Goal: Task Accomplishment & Management: Manage account settings

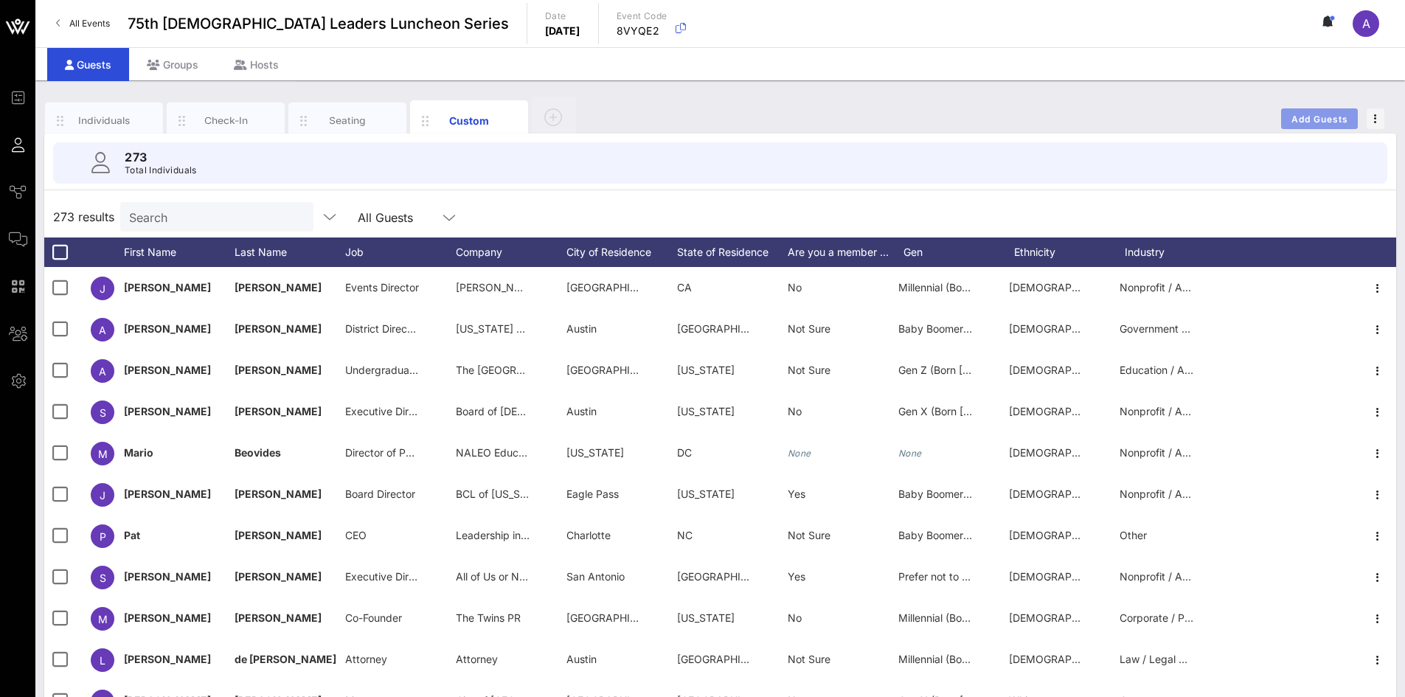
click at [1339, 125] on button "Add Guests" at bounding box center [1319, 118] width 77 height 21
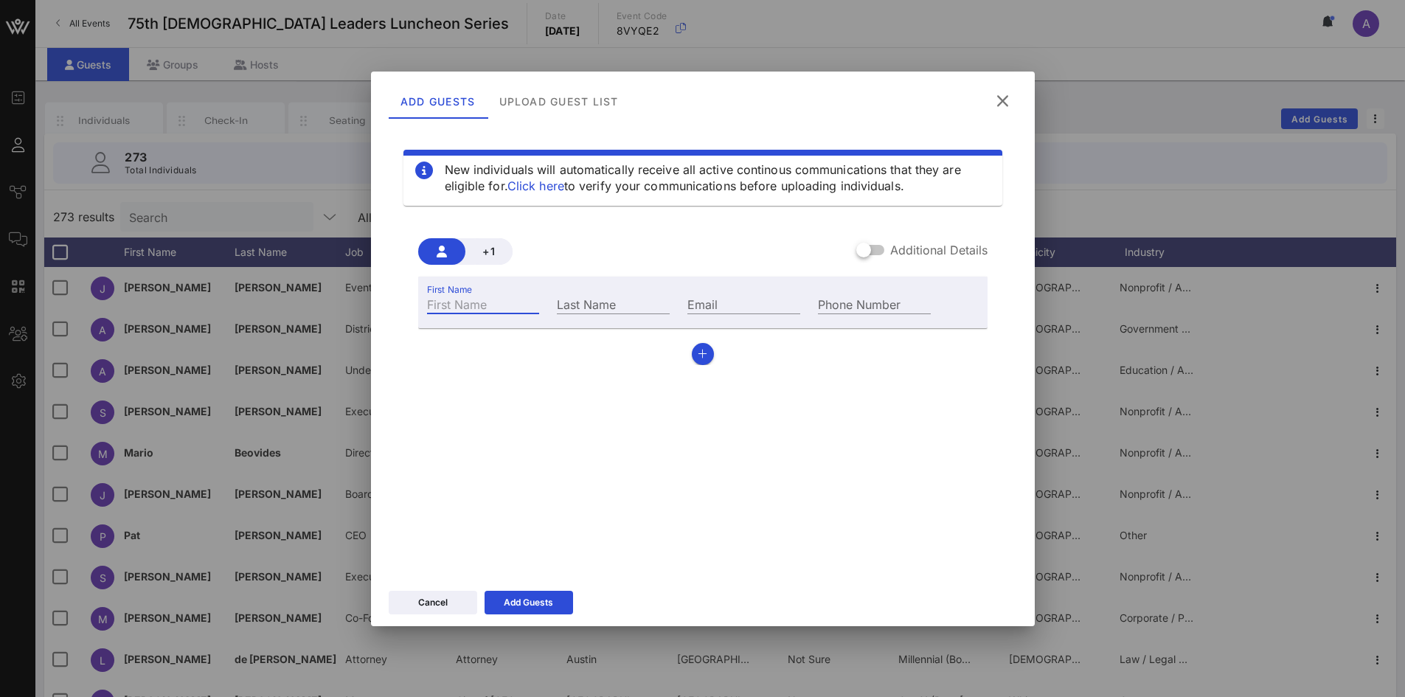
click at [508, 308] on input "First Name" at bounding box center [483, 303] width 113 height 19
type input "[PERSON_NAME]"
click at [457, 597] on button "Cancel" at bounding box center [433, 603] width 89 height 24
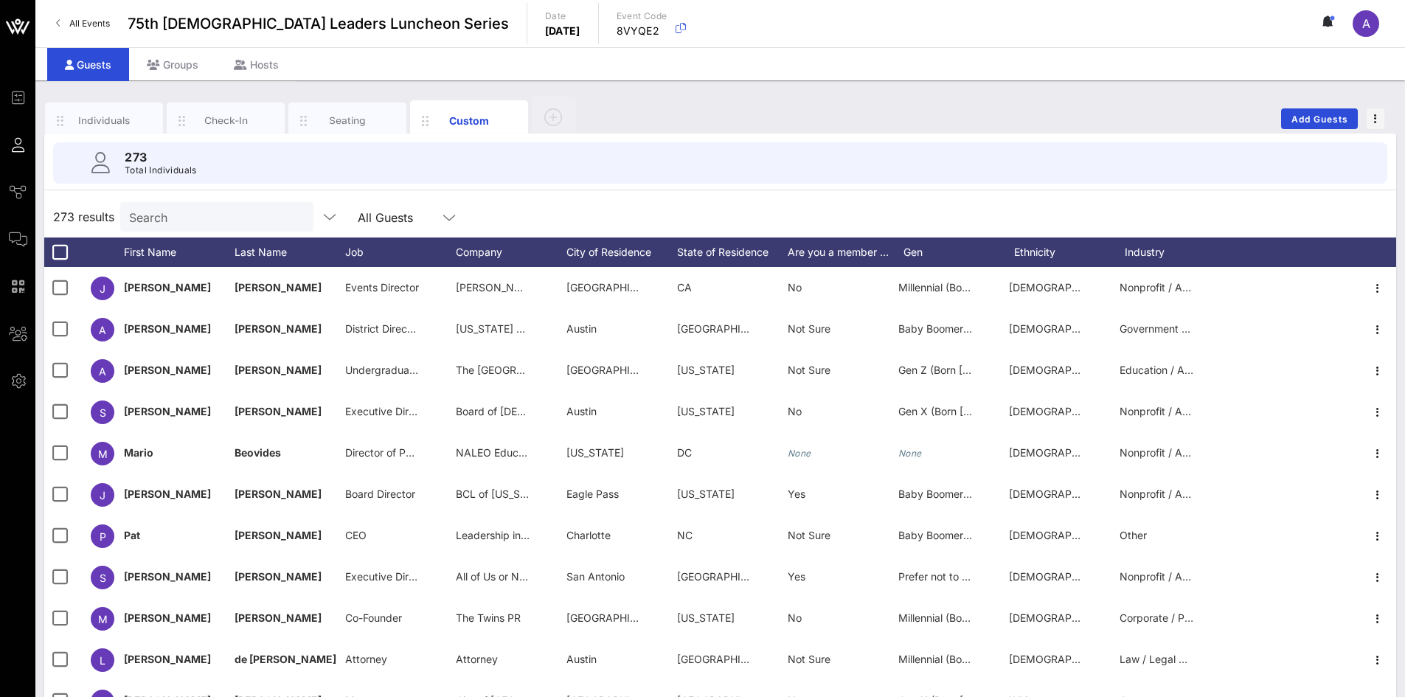
click at [165, 214] on input "Search" at bounding box center [215, 216] width 173 height 19
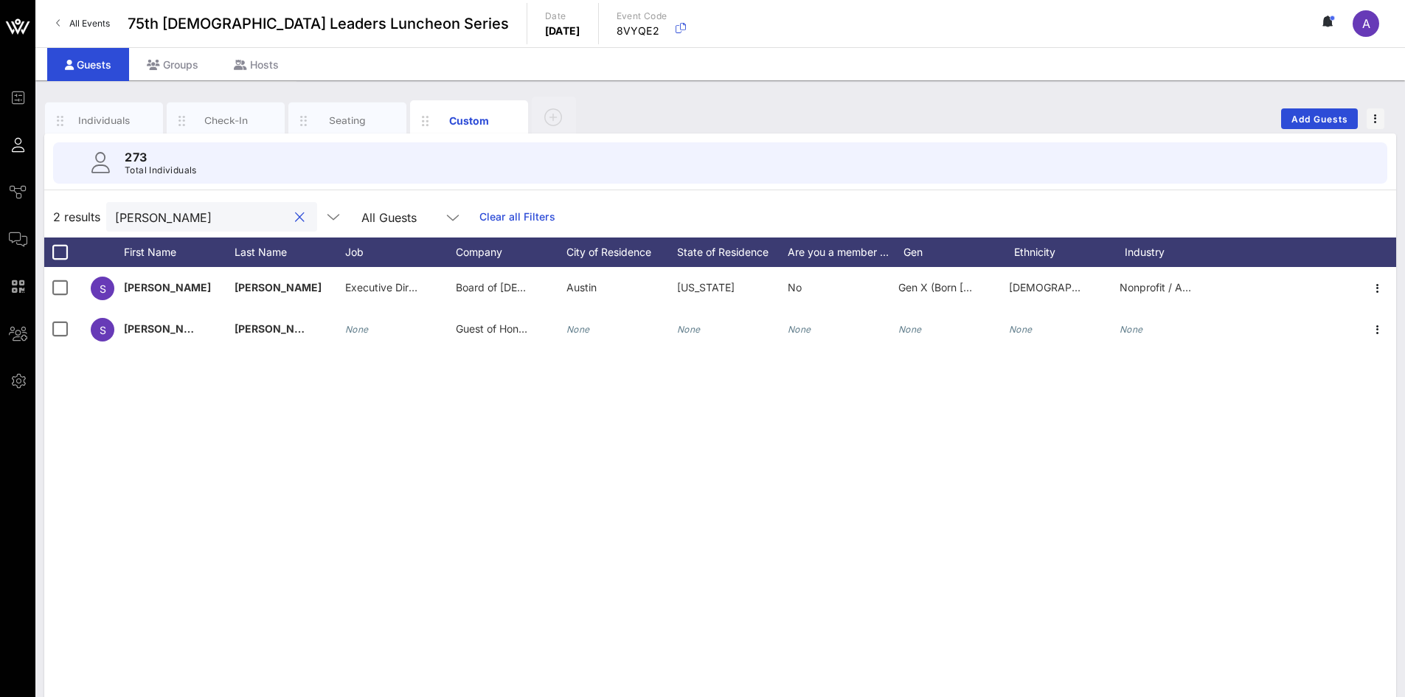
type input "[PERSON_NAME]"
click at [1325, 105] on div "Individuals Check-In Seating Custom Add Guests" at bounding box center [720, 118] width 1352 height 47
click at [1316, 116] on span "Add Guests" at bounding box center [1320, 119] width 58 height 11
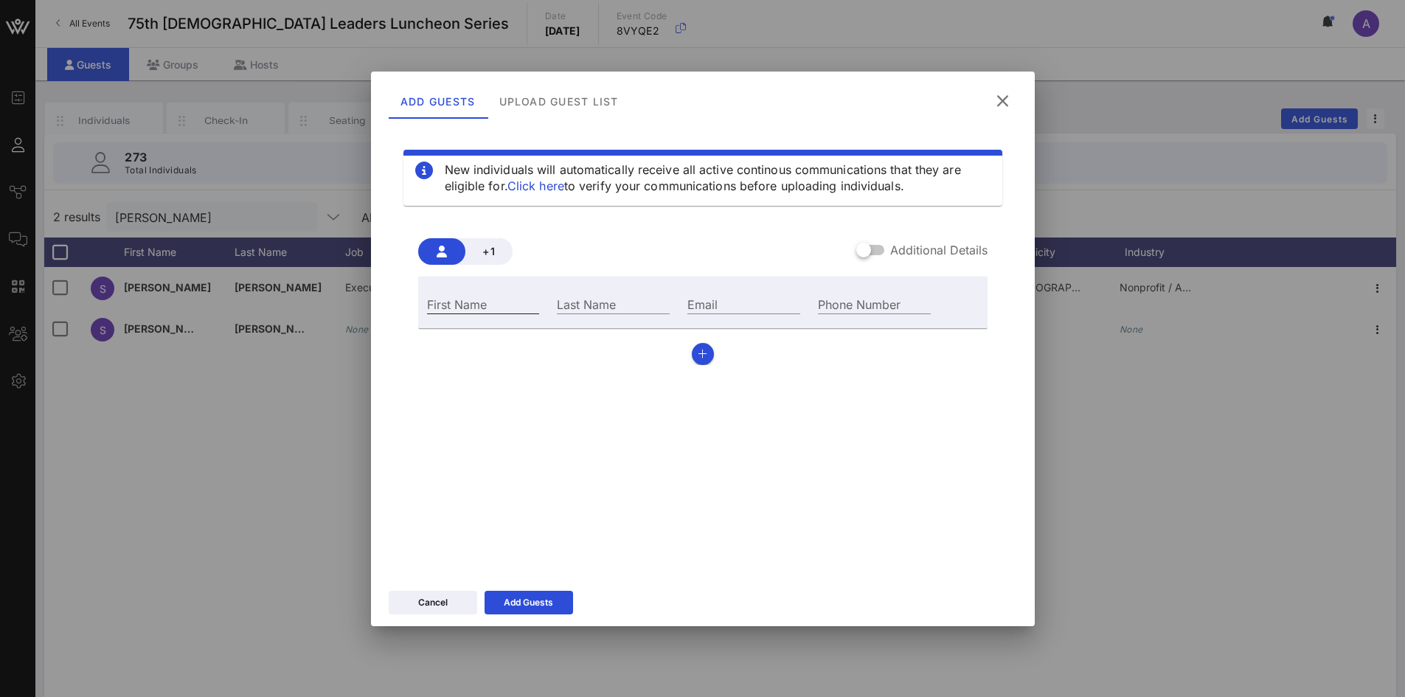
click at [462, 304] on input "First Name" at bounding box center [483, 303] width 113 height 19
click at [724, 297] on input "Email" at bounding box center [743, 303] width 113 height 19
paste input "[PERSON_NAME][EMAIL_ADDRESS][PERSON_NAME][PERSON_NAME][DOMAIN_NAME]"
type input "[PERSON_NAME][EMAIL_ADDRESS][PERSON_NAME][PERSON_NAME][DOMAIN_NAME]"
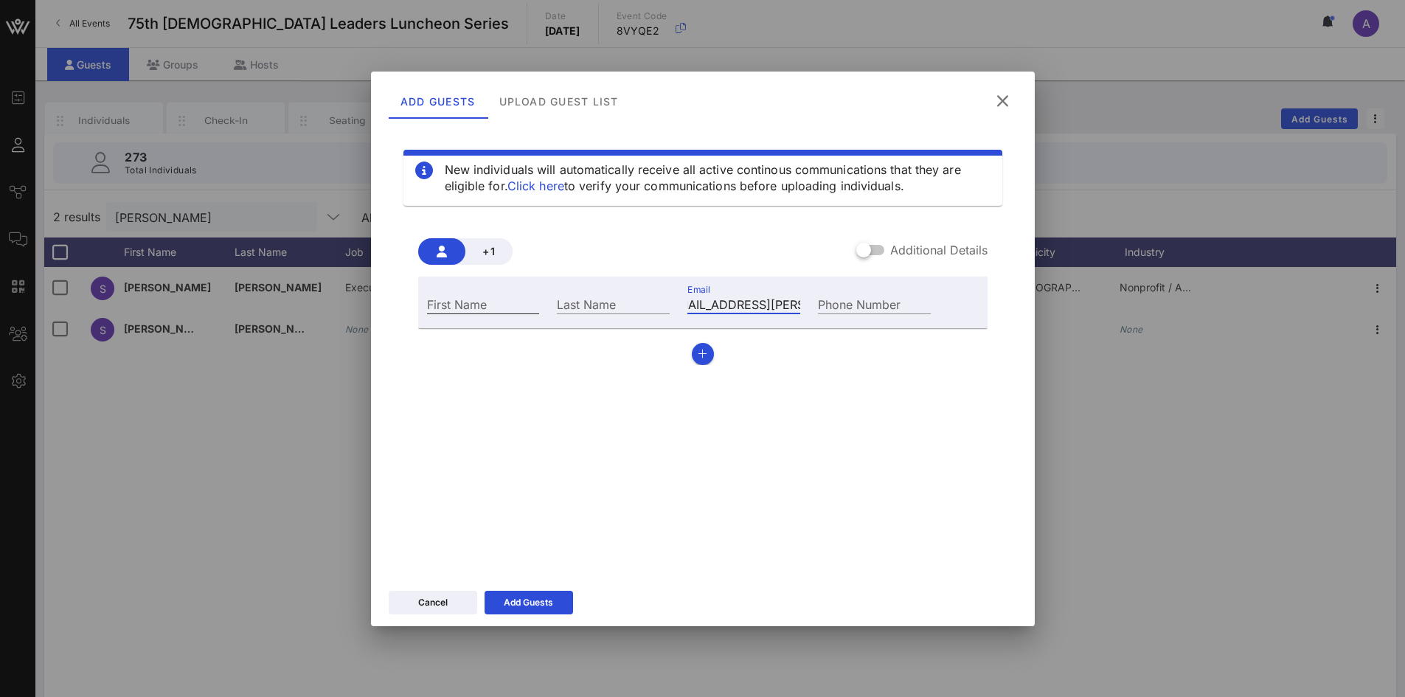
click at [459, 303] on input "First Name" at bounding box center [483, 303] width 113 height 19
type input "[PERSON_NAME]"
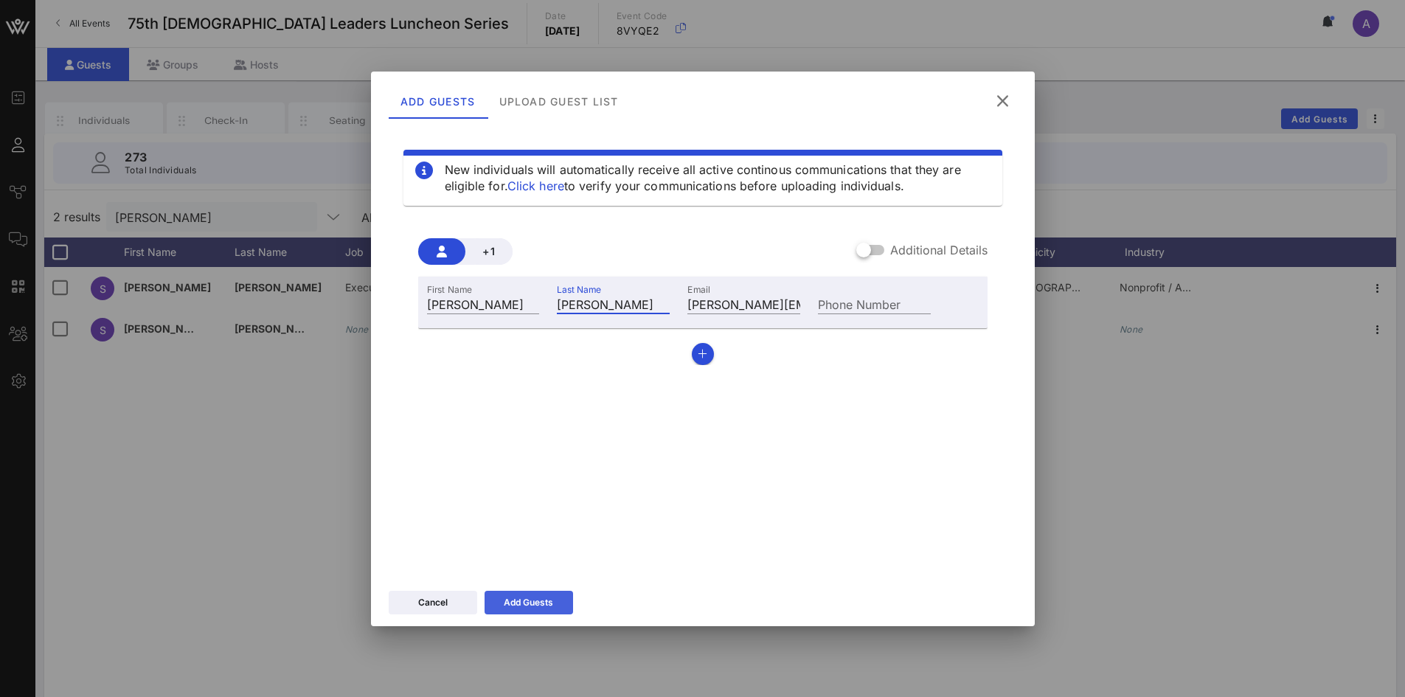
click at [542, 612] on button "Add Guests" at bounding box center [529, 603] width 89 height 24
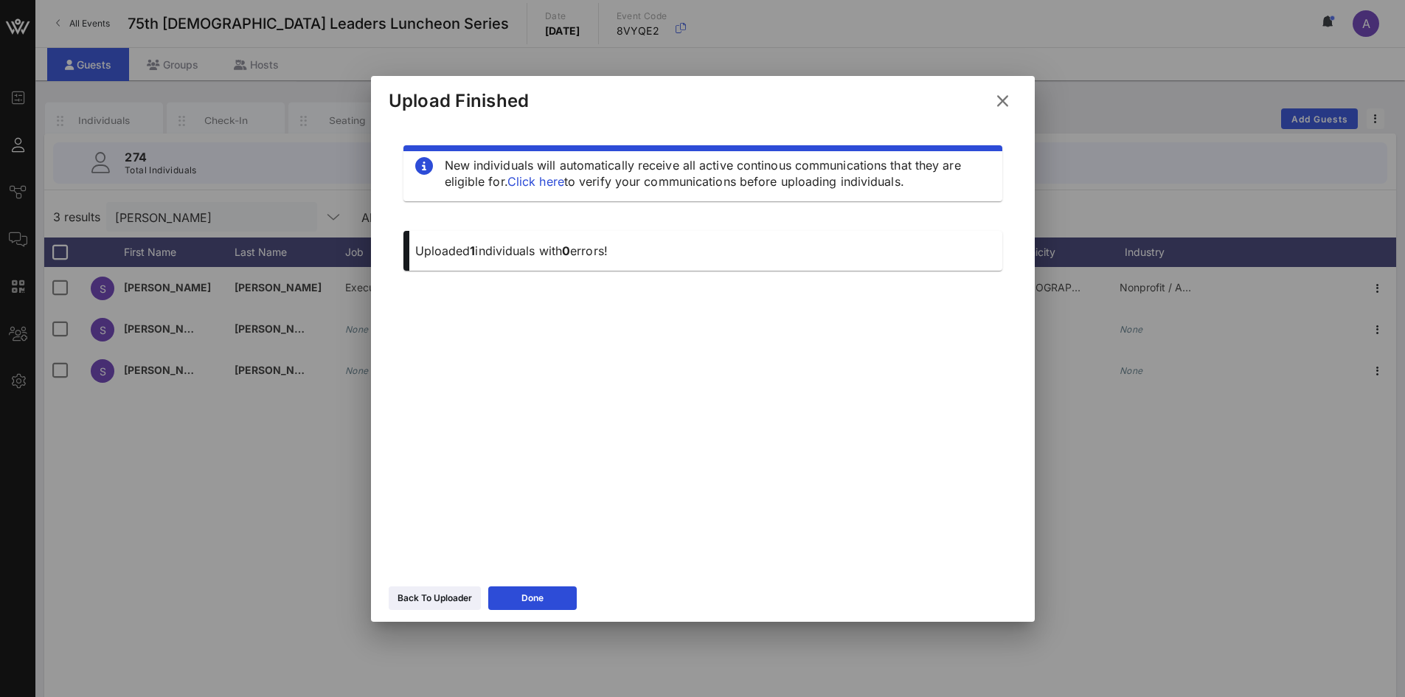
click at [544, 590] on button "Done" at bounding box center [532, 598] width 89 height 24
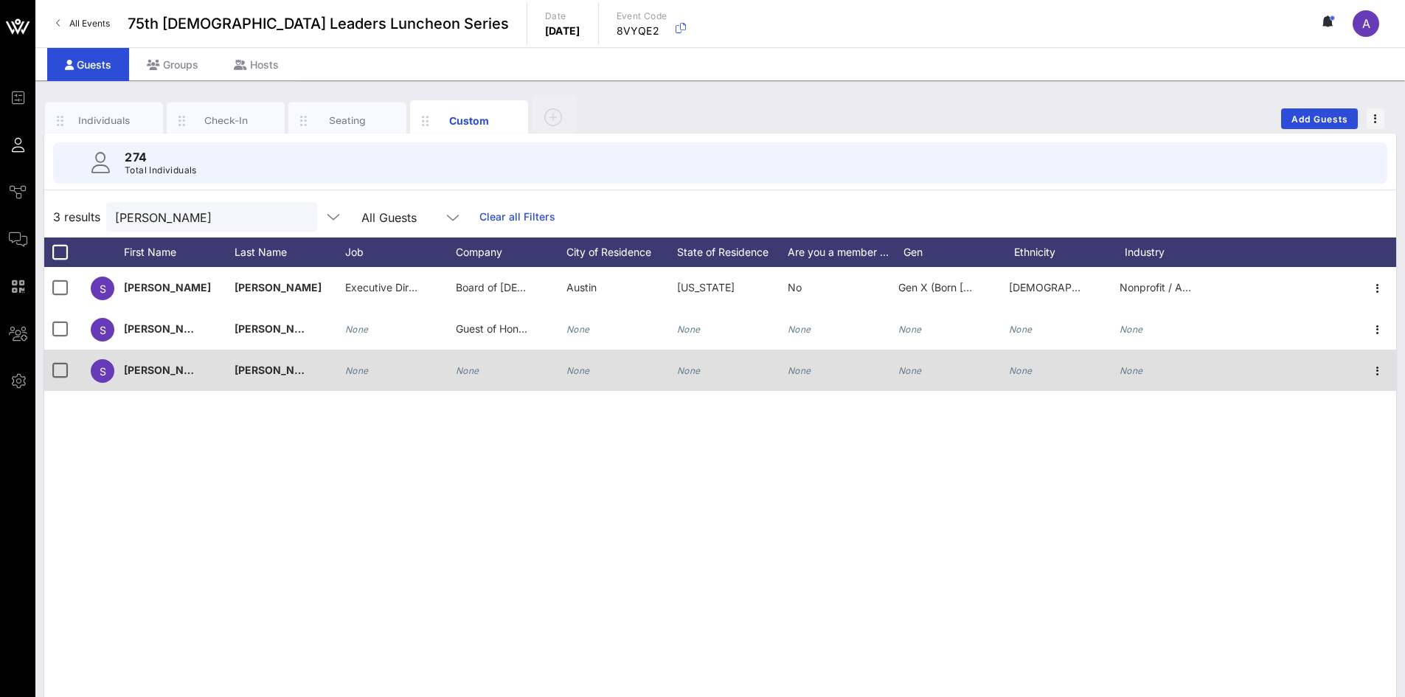
click at [462, 375] on icon "None" at bounding box center [468, 370] width 24 height 11
type input "Manager Refinery Public Affairs"
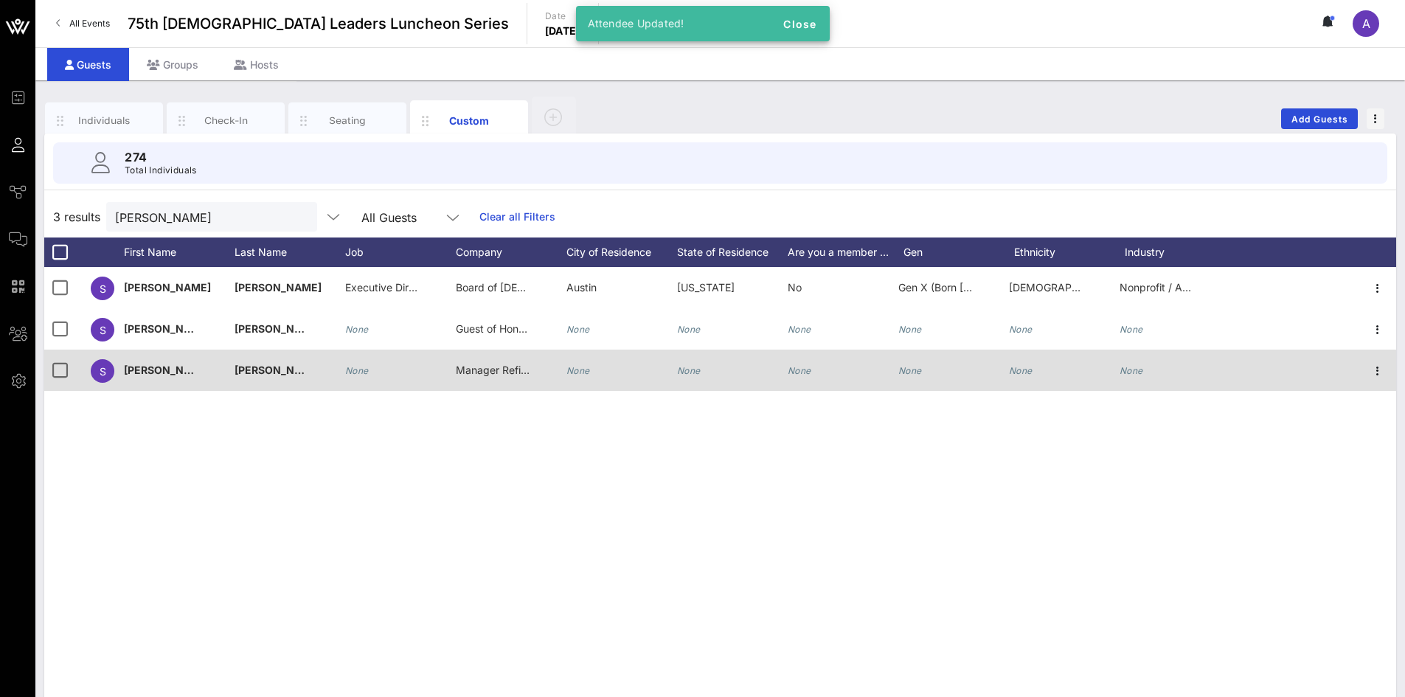
click at [496, 368] on span "Manager Refinery Public Affairs" at bounding box center [532, 370] width 153 height 13
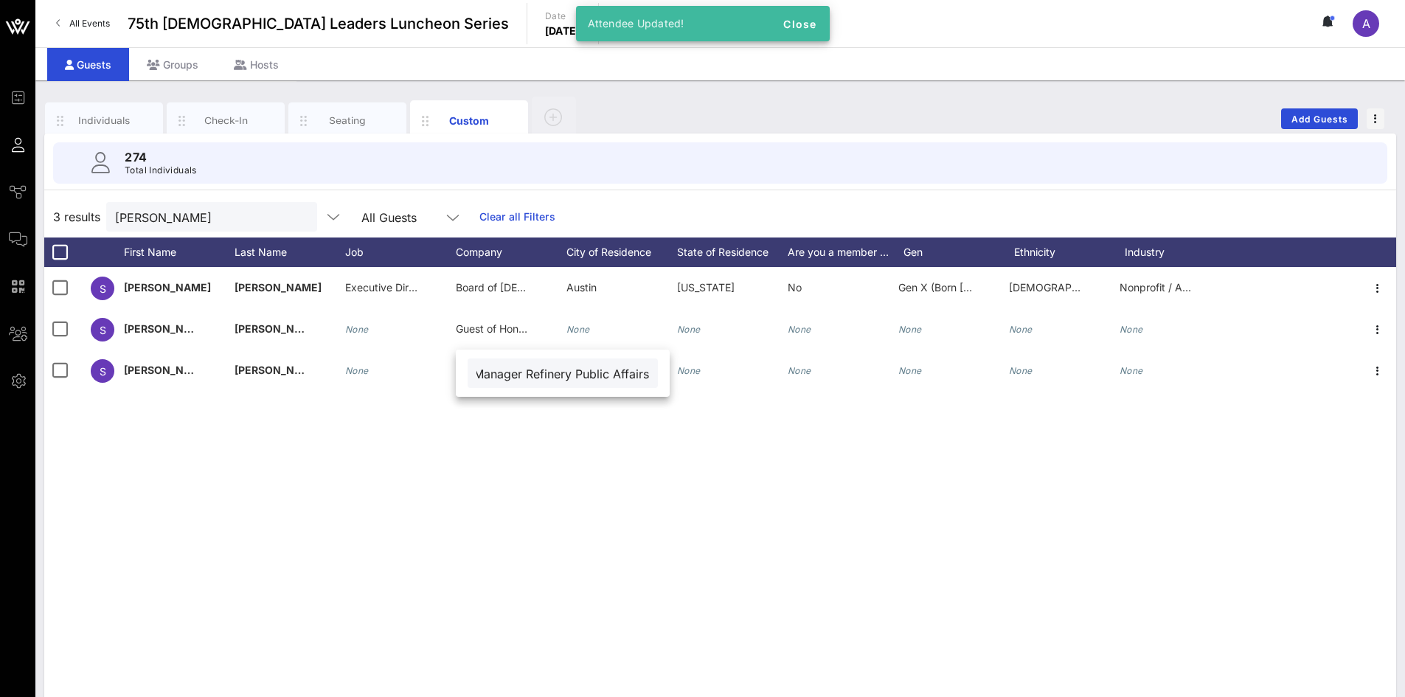
click at [544, 372] on input "Manager Refinery Public Affairs" at bounding box center [562, 373] width 173 height 19
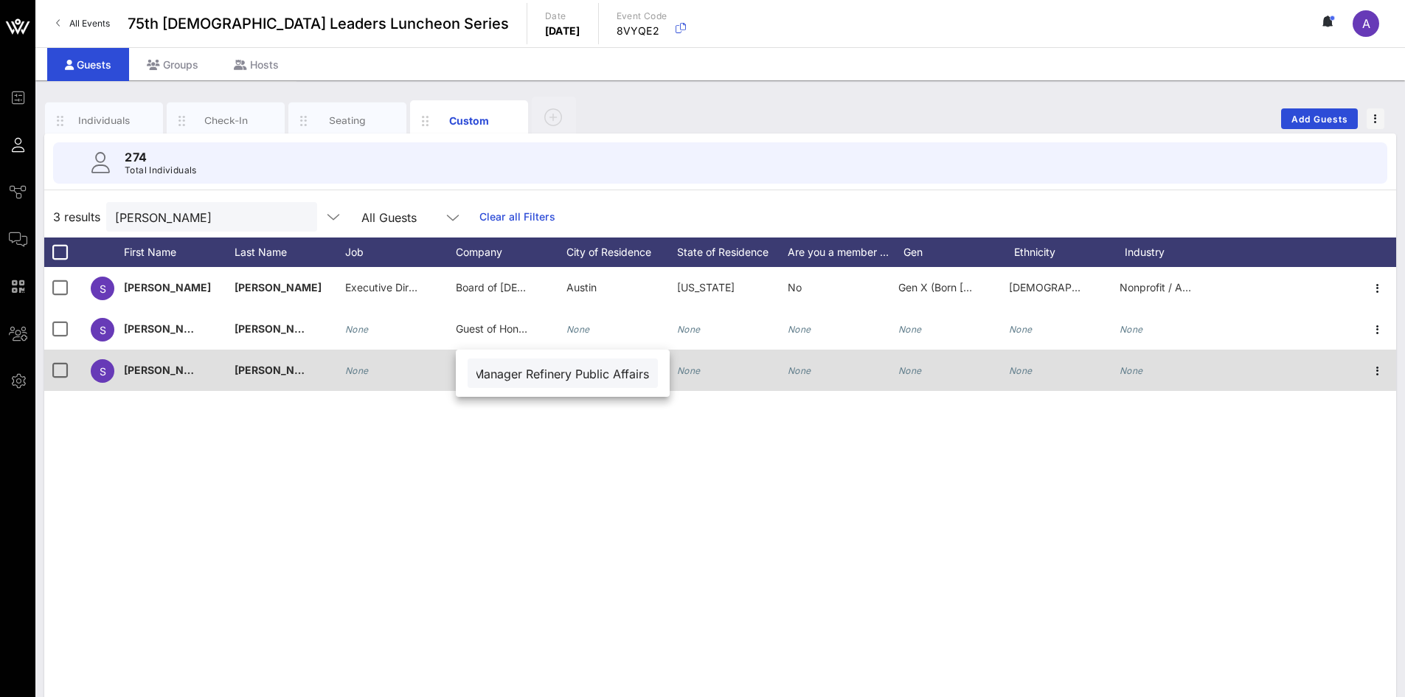
drag, startPoint x: 641, startPoint y: 375, endPoint x: 432, endPoint y: 368, distance: 208.8
click at [427, 375] on div "Event Builder Guests Journeys Comms QR Scanner Team Settings 75th [DEMOGRAPHIC_…" at bounding box center [702, 362] width 1405 height 724
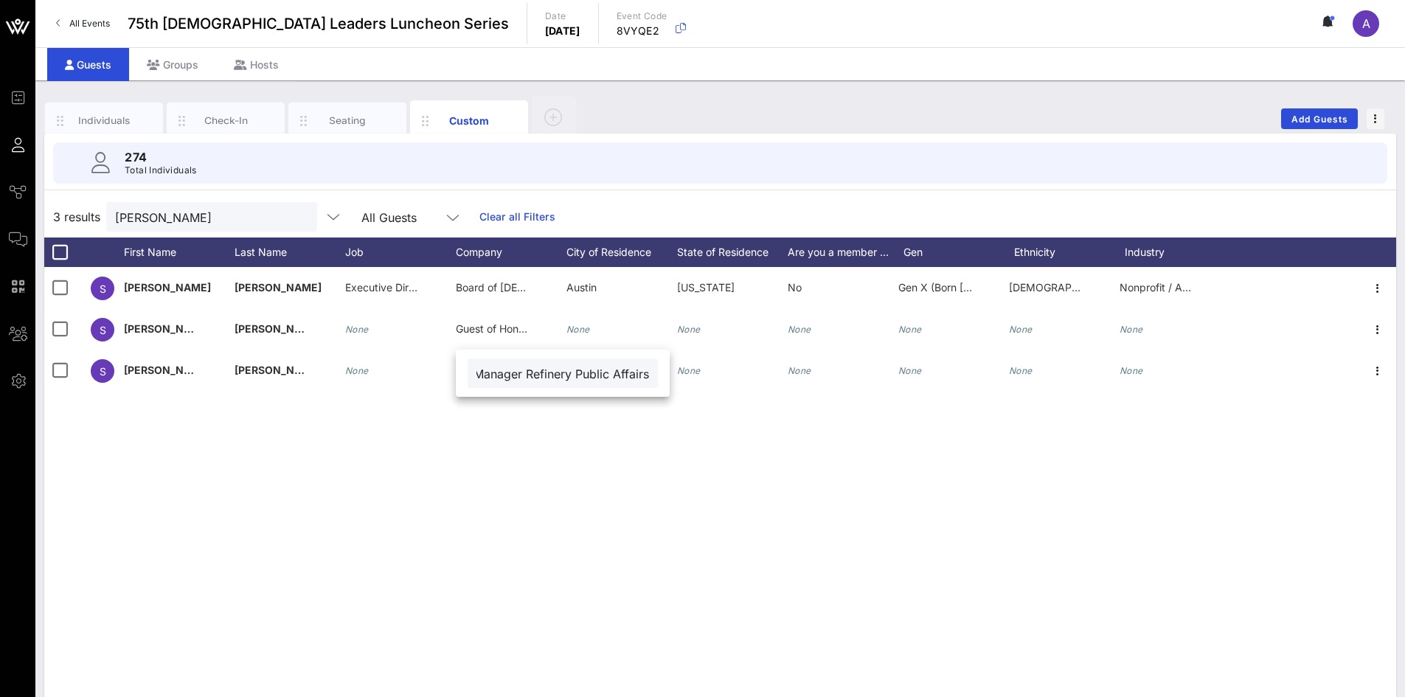
click at [520, 369] on input "Manager Refinery Public Affairs" at bounding box center [562, 373] width 173 height 19
type input "\"
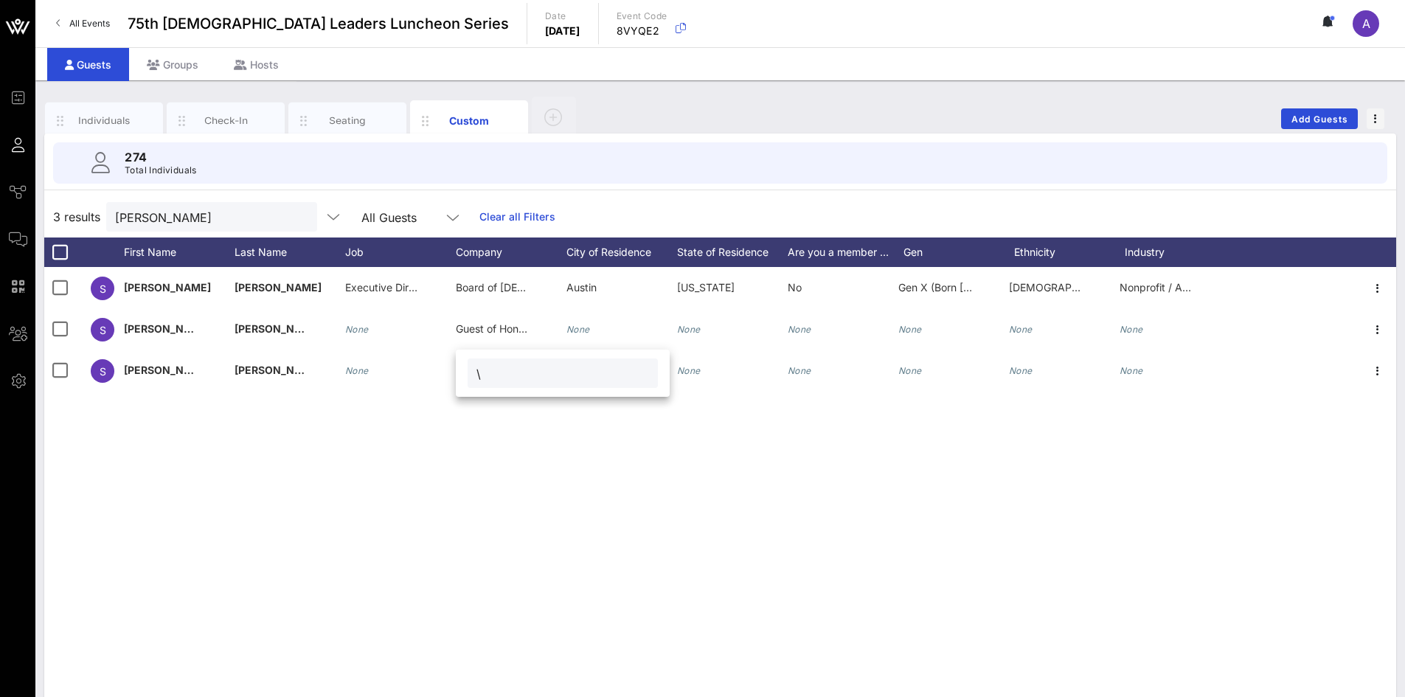
scroll to position [0, 0]
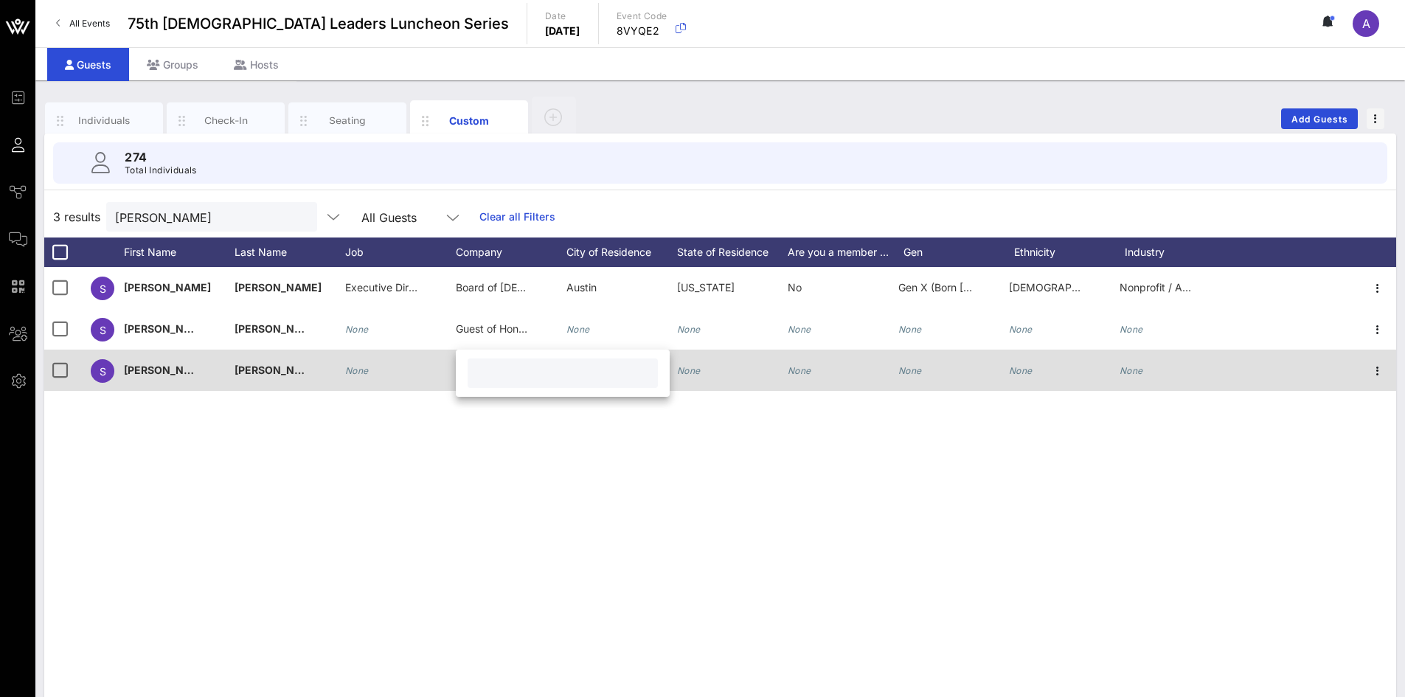
click at [363, 362] on div "None" at bounding box center [357, 370] width 24 height 41
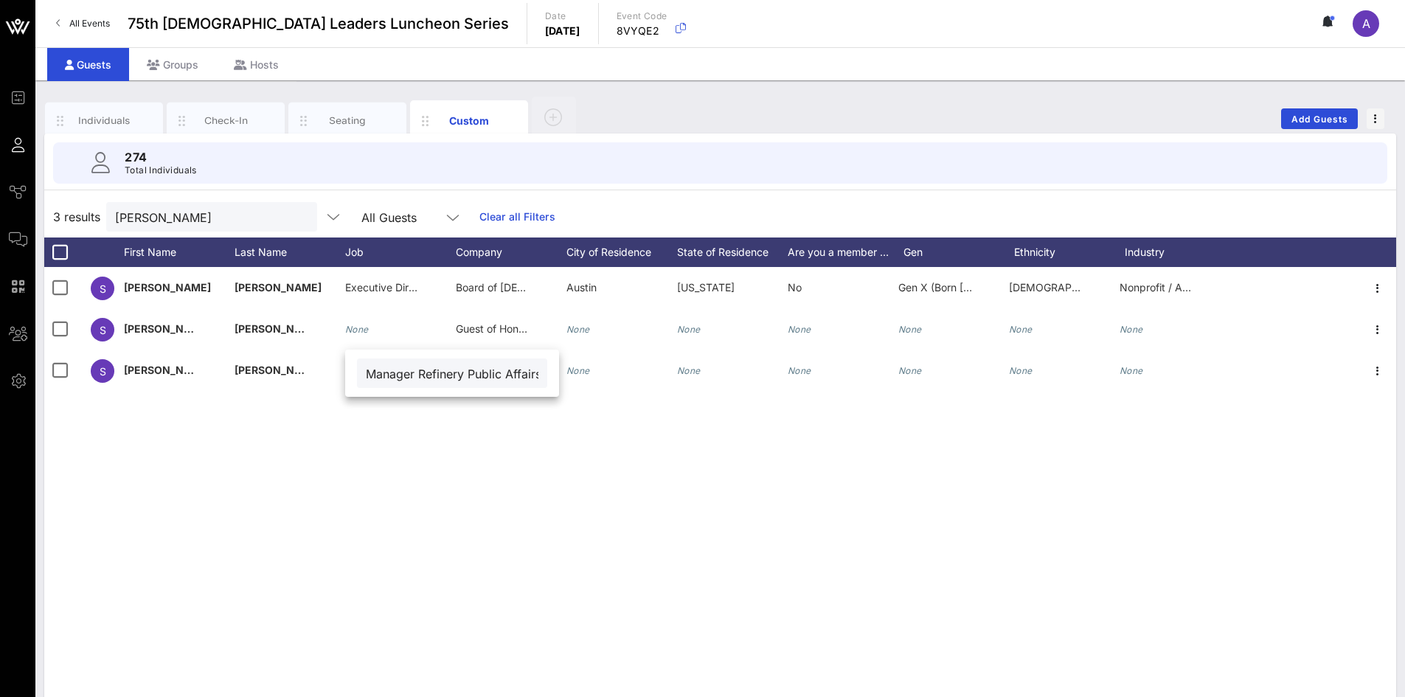
scroll to position [0, 18]
type input "Manager Refinery Public Affairs"
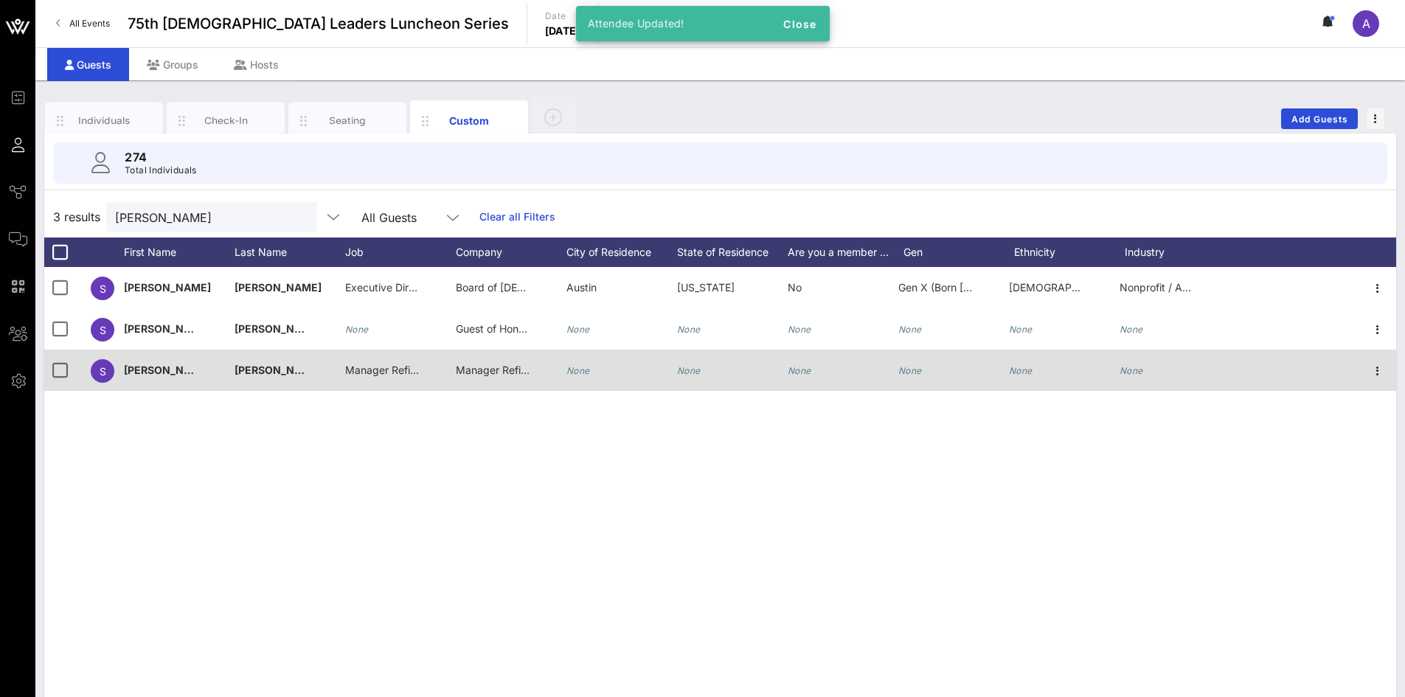
click at [495, 370] on span "Manager Refinery Public Affairs" at bounding box center [532, 370] width 153 height 13
click at [495, 370] on input "Manager Refinery Public Affairs" at bounding box center [562, 373] width 173 height 19
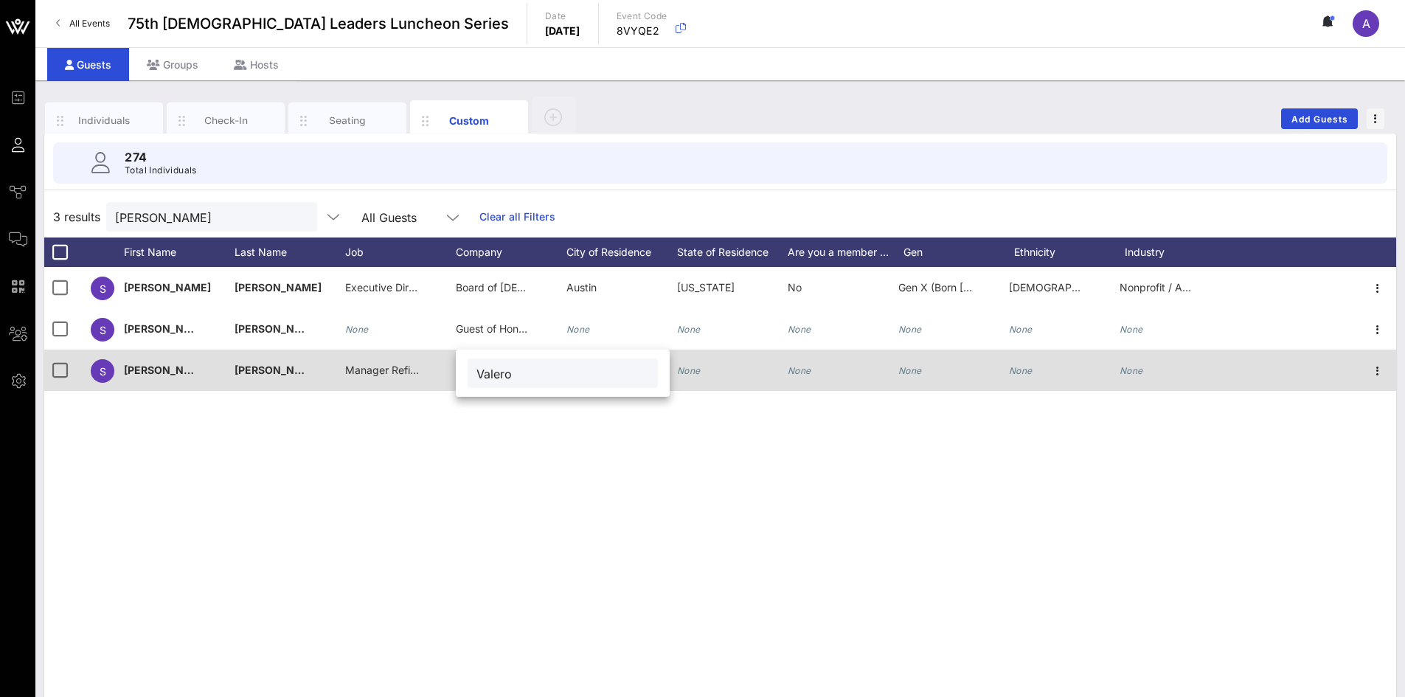
type input "Valero"
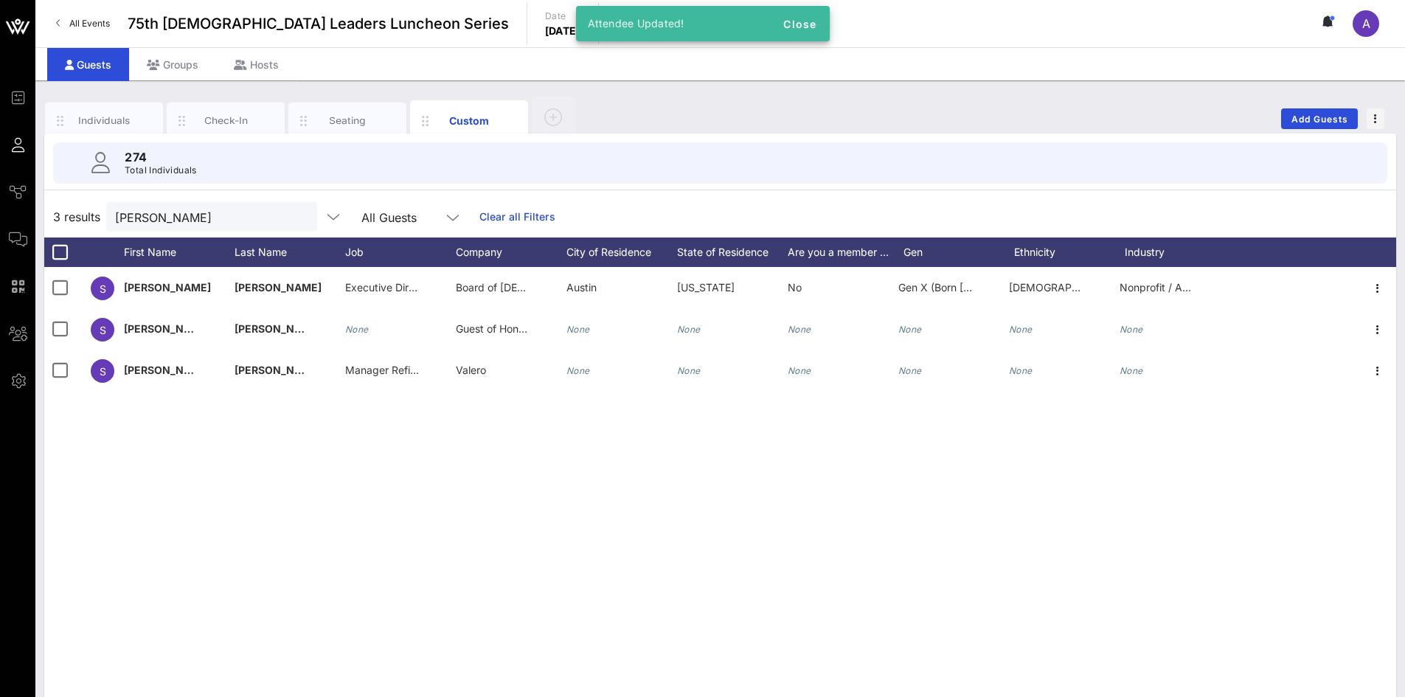
drag, startPoint x: 383, startPoint y: 500, endPoint x: 375, endPoint y: 459, distance: 42.1
click at [382, 496] on div "S [PERSON_NAME] Executive Director Board of [DEMOGRAPHIC_DATA] Legislative Lead…" at bounding box center [720, 488] width 1352 height 443
click at [295, 216] on button "clear icon" at bounding box center [300, 217] width 10 height 15
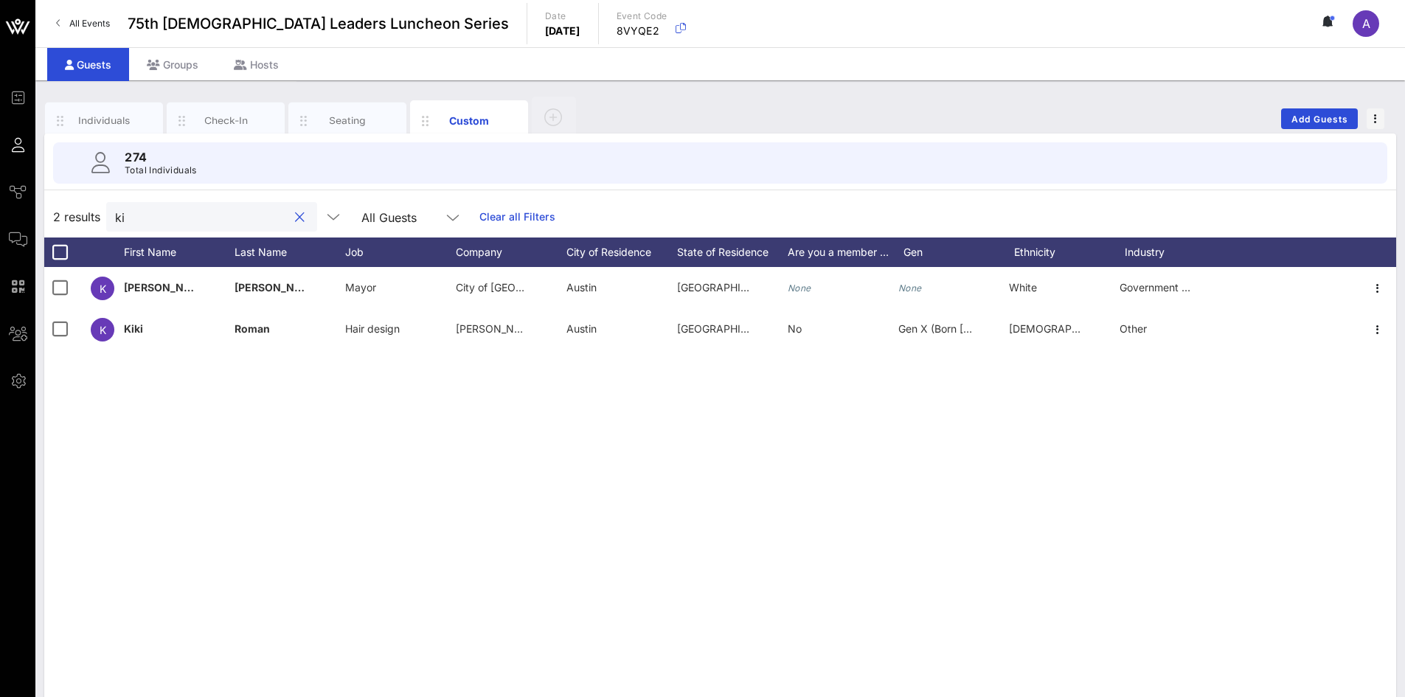
type input "k"
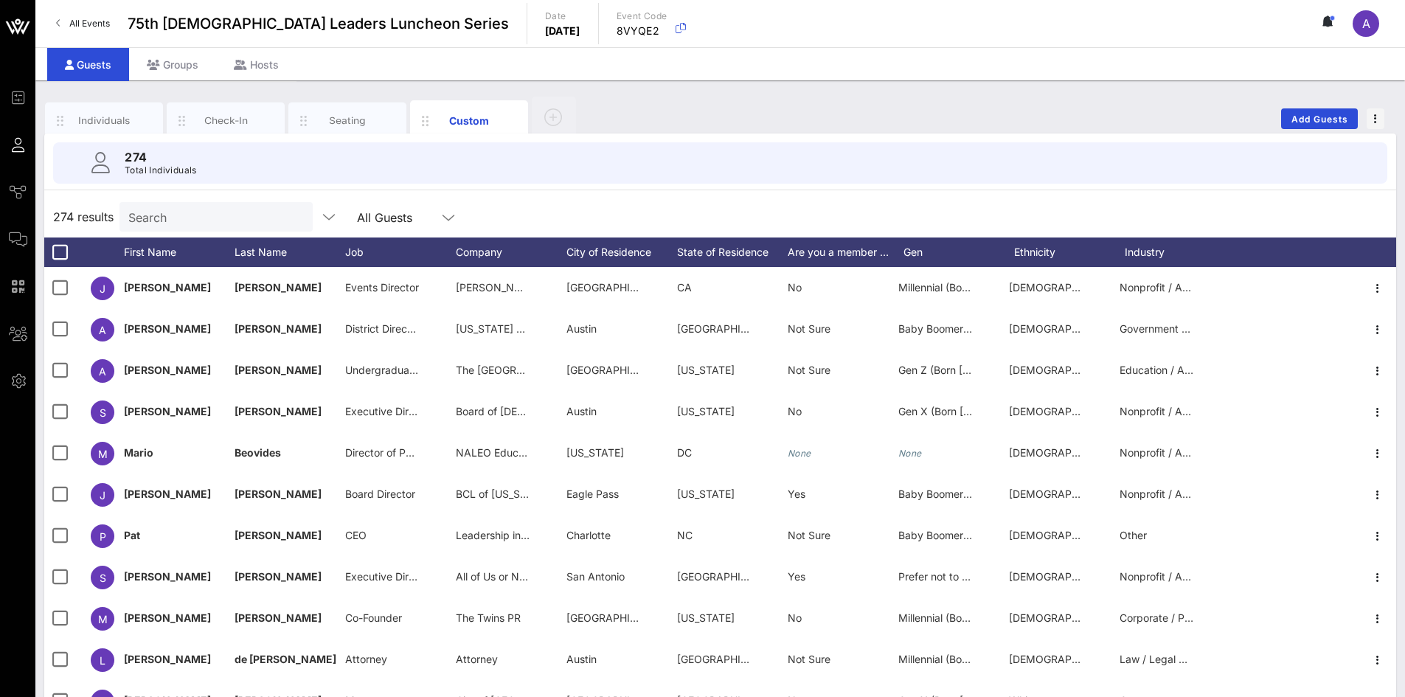
click at [192, 228] on div "Search" at bounding box center [214, 217] width 173 height 30
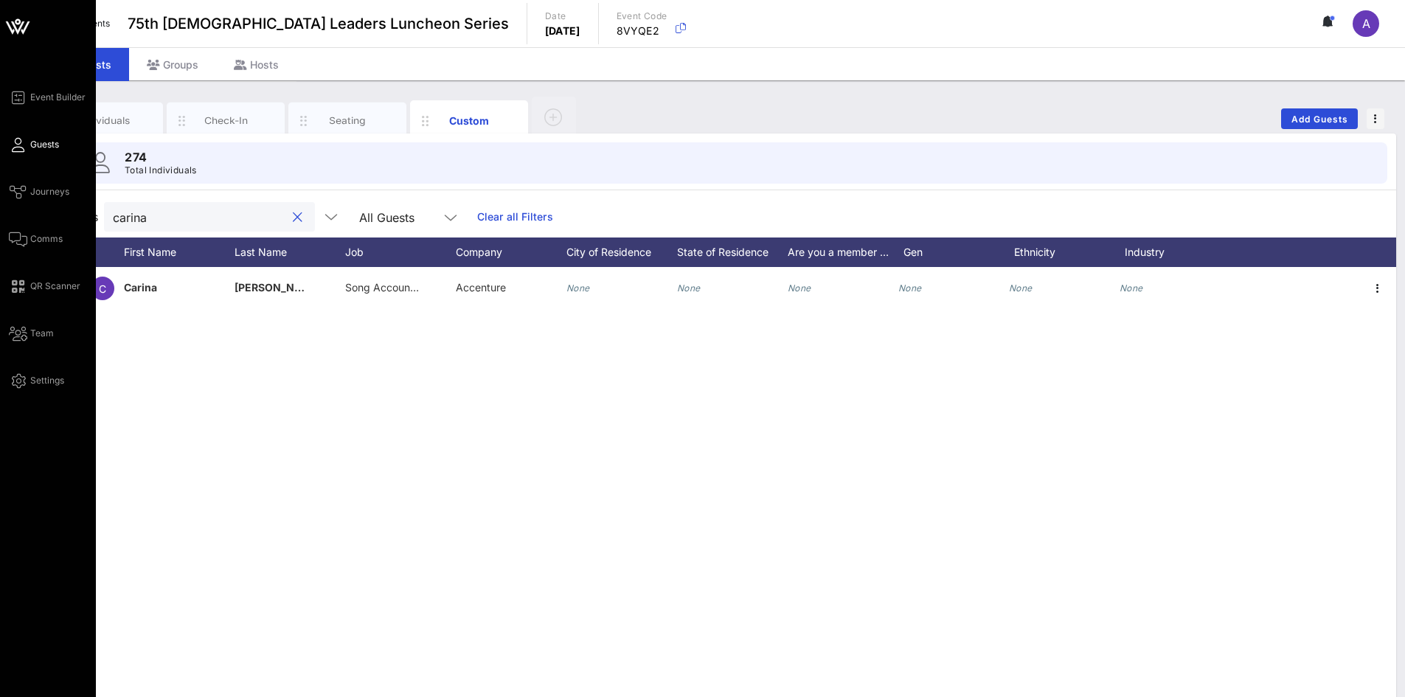
type input "carina"
